Goal: Navigation & Orientation: Find specific page/section

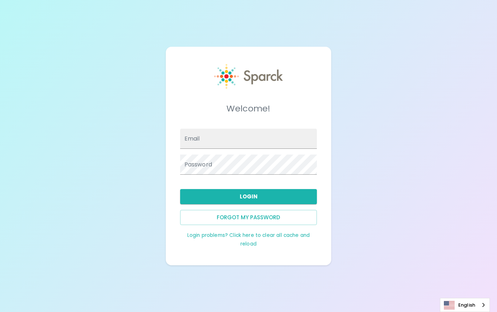
type input "[EMAIL_ADDRESS][DOMAIN_NAME]"
click at [197, 195] on button "Login" at bounding box center [248, 196] width 137 height 15
type input "[EMAIL_ADDRESS][DOMAIN_NAME]"
click at [230, 195] on button "Login" at bounding box center [248, 196] width 137 height 15
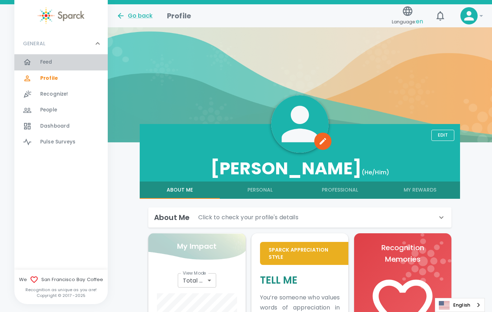
click at [53, 64] on div "Feed 0" at bounding box center [73, 62] width 67 height 10
